Goal: Task Accomplishment & Management: Use online tool/utility

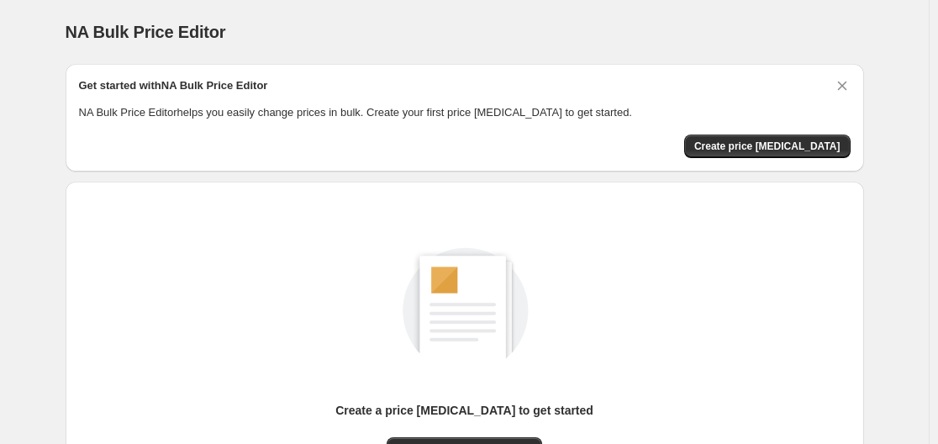
scroll to position [186, 0]
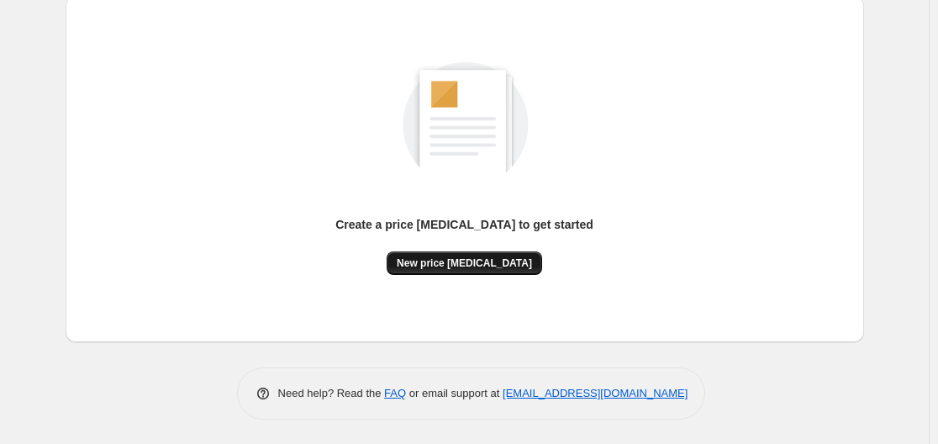
click at [475, 263] on span "New price [MEDICAL_DATA]" at bounding box center [464, 262] width 135 height 13
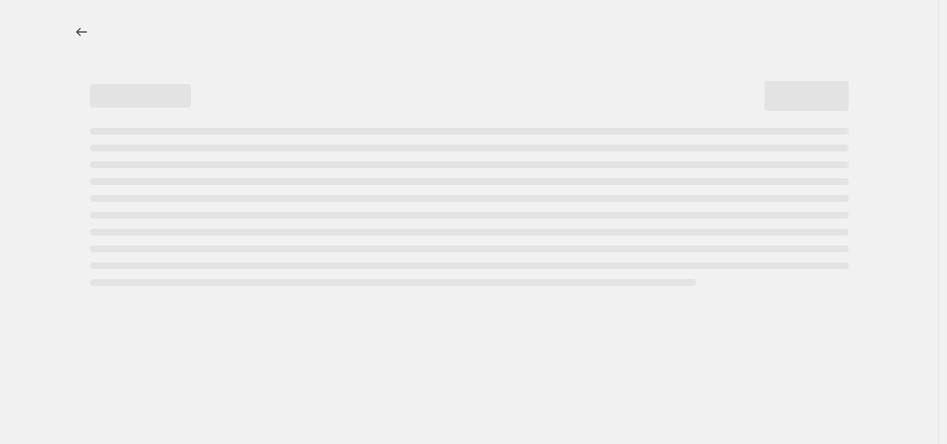
select select "percentage"
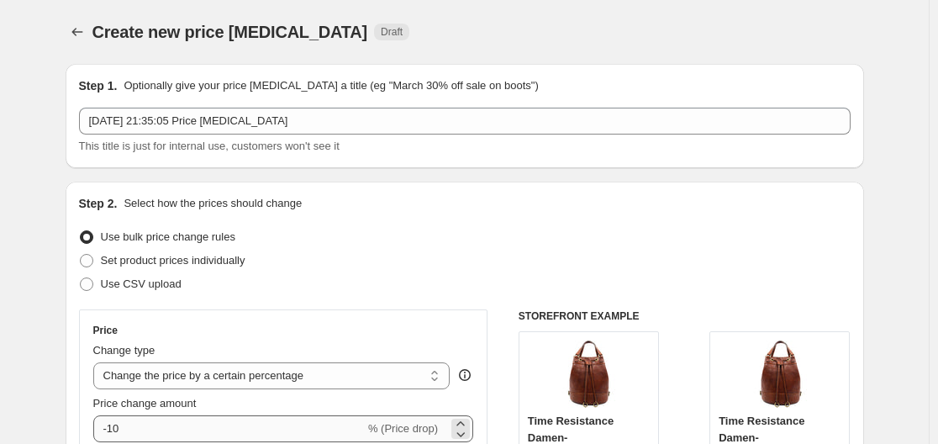
scroll to position [168, 0]
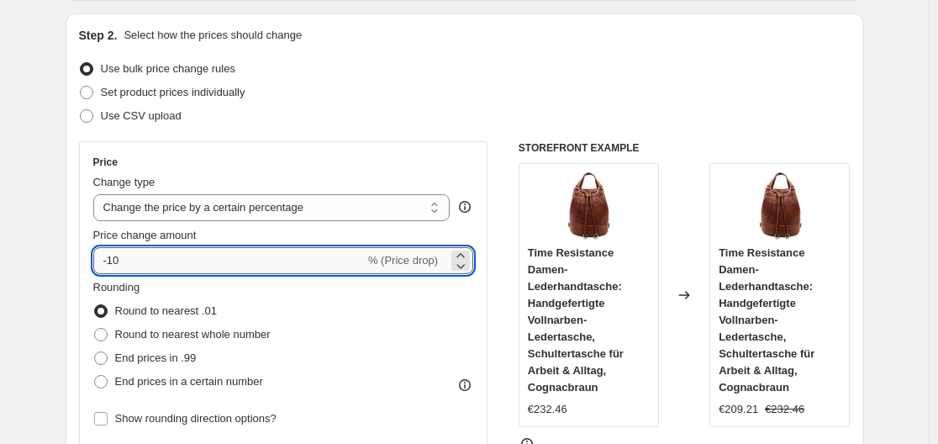
drag, startPoint x: 112, startPoint y: 260, endPoint x: 137, endPoint y: 261, distance: 25.2
click at [137, 261] on input "-10" at bounding box center [229, 260] width 272 height 27
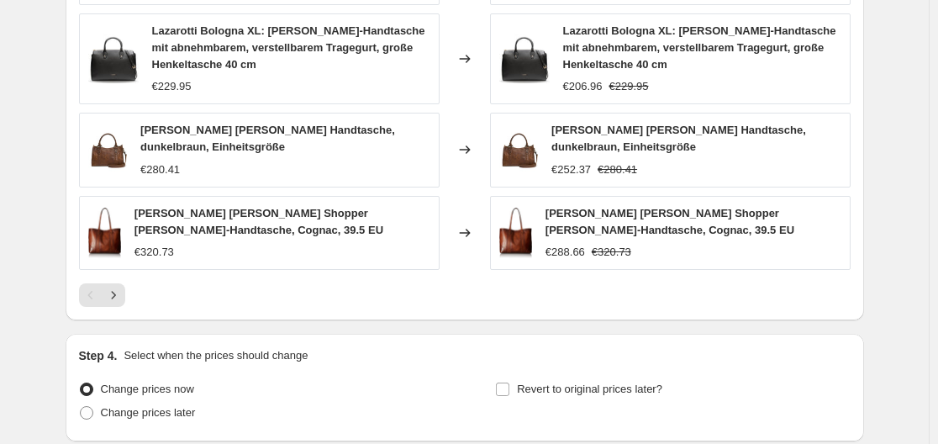
scroll to position [1298, 0]
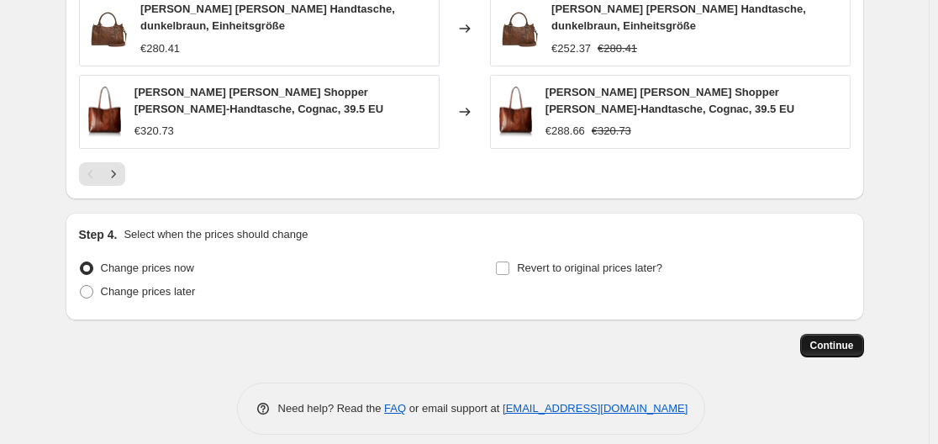
type input "-30"
click at [843, 339] on span "Continue" at bounding box center [833, 345] width 44 height 13
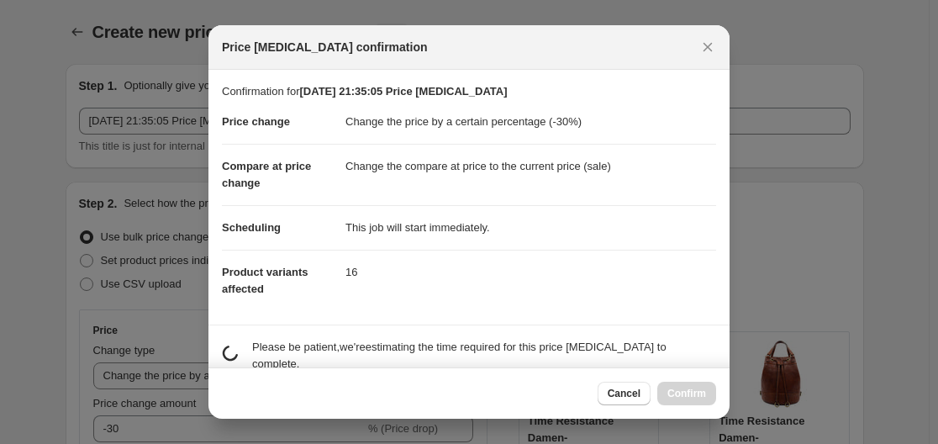
scroll to position [0, 0]
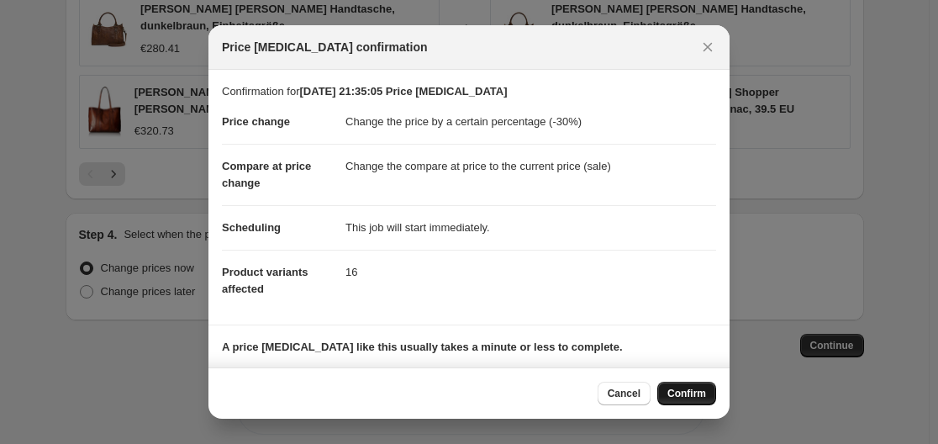
click at [695, 391] on span "Confirm" at bounding box center [687, 393] width 39 height 13
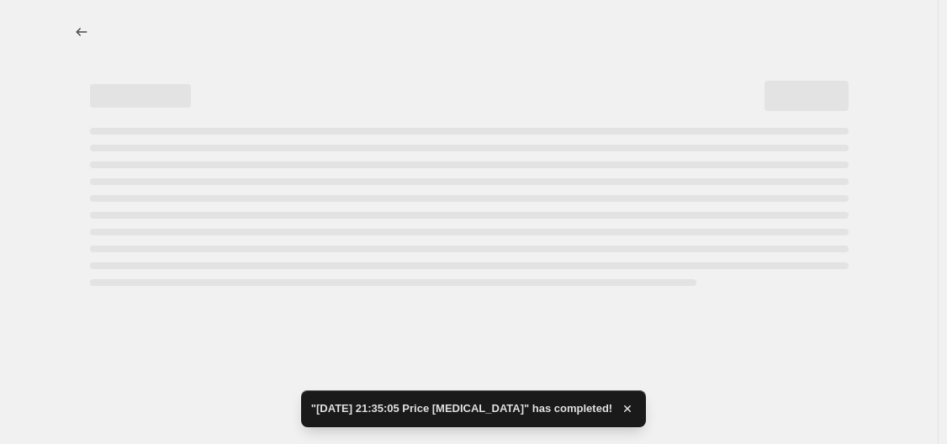
select select "percentage"
